Goal: Task Accomplishment & Management: Manage account settings

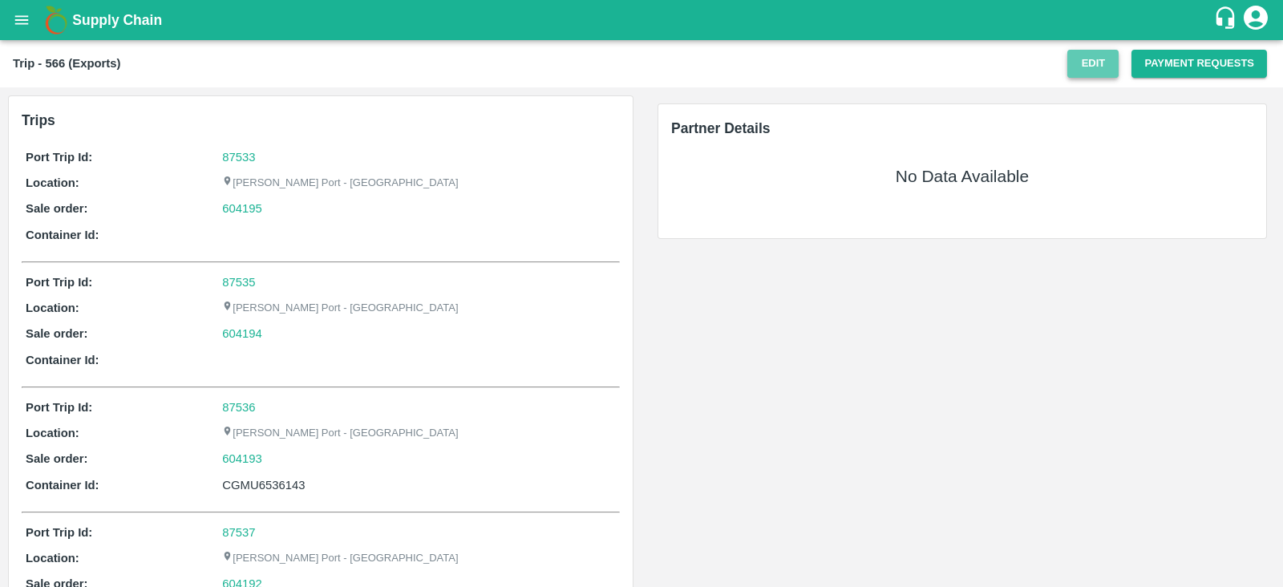
click at [1102, 63] on button "Edit" at bounding box center [1092, 64] width 51 height 28
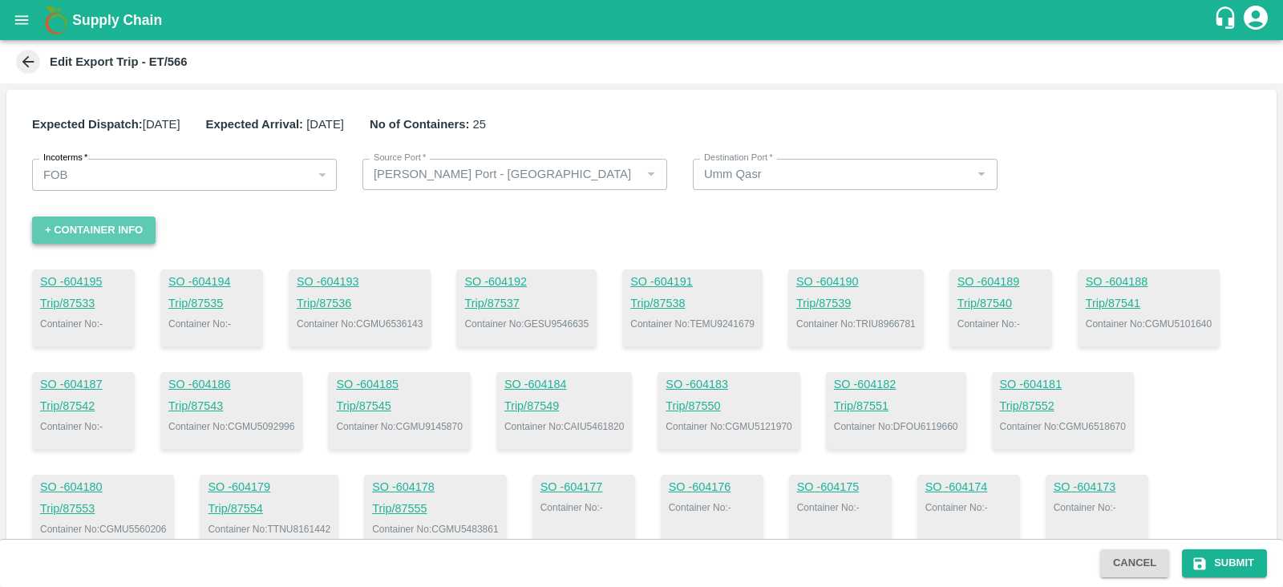
click at [96, 232] on button "+ Container Info" at bounding box center [93, 230] width 123 height 28
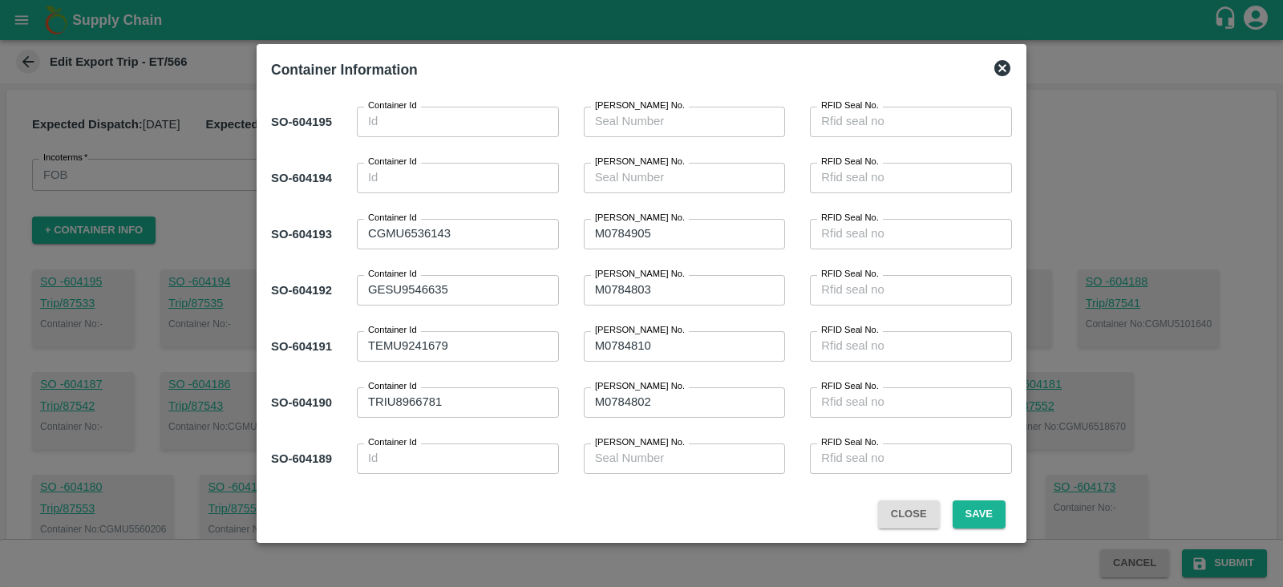
scroll to position [400, 0]
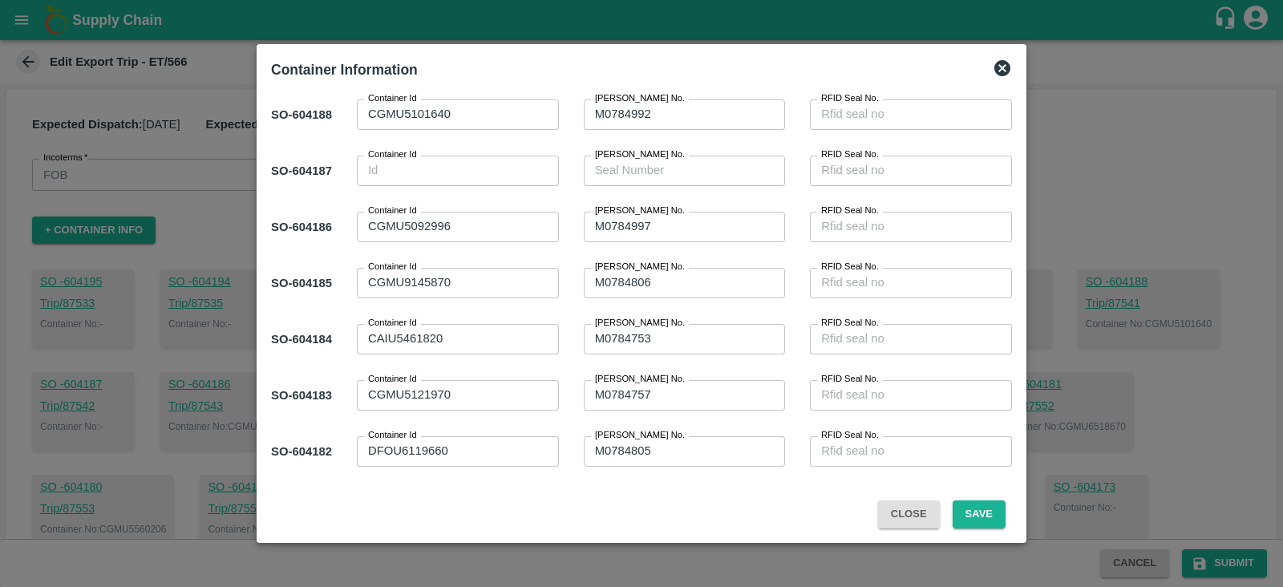
click at [410, 277] on textarea "CGMU9145870" at bounding box center [458, 282] width 180 height 17
type textarea "CGMU5145870"
click at [976, 521] on button "Save" at bounding box center [978, 514] width 53 height 28
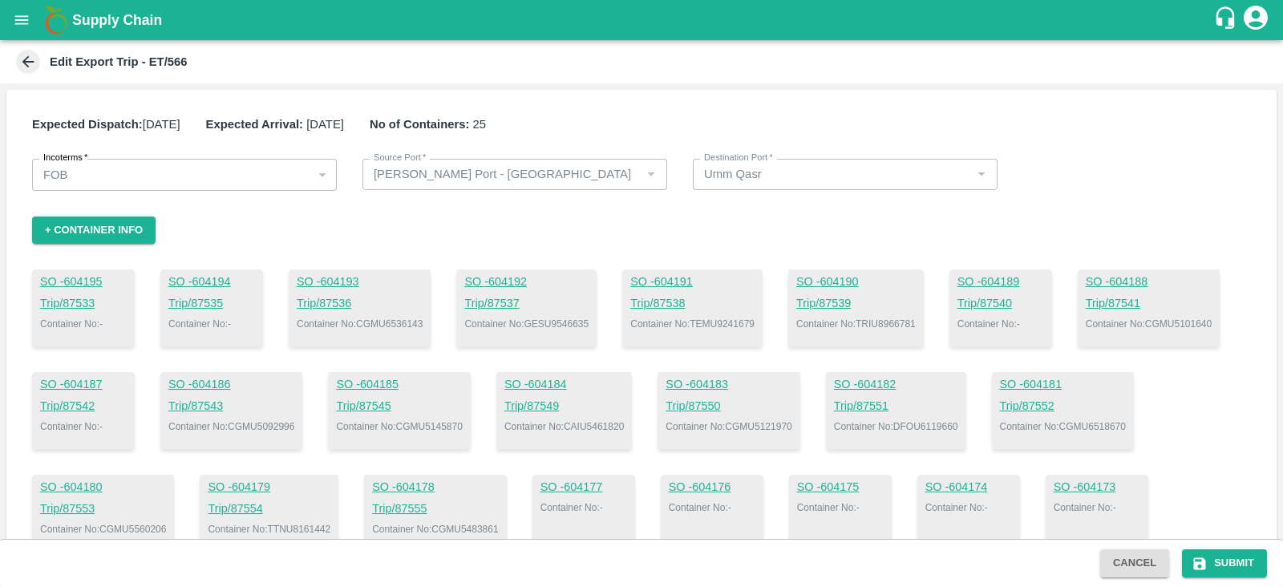
click at [859, 204] on div "Expected Dispatch: [DATE] Expected Arrival: [DATE] No of Containers: 25 Incoter…" at bounding box center [641, 385] width 1270 height 590
